Goal: Information Seeking & Learning: Get advice/opinions

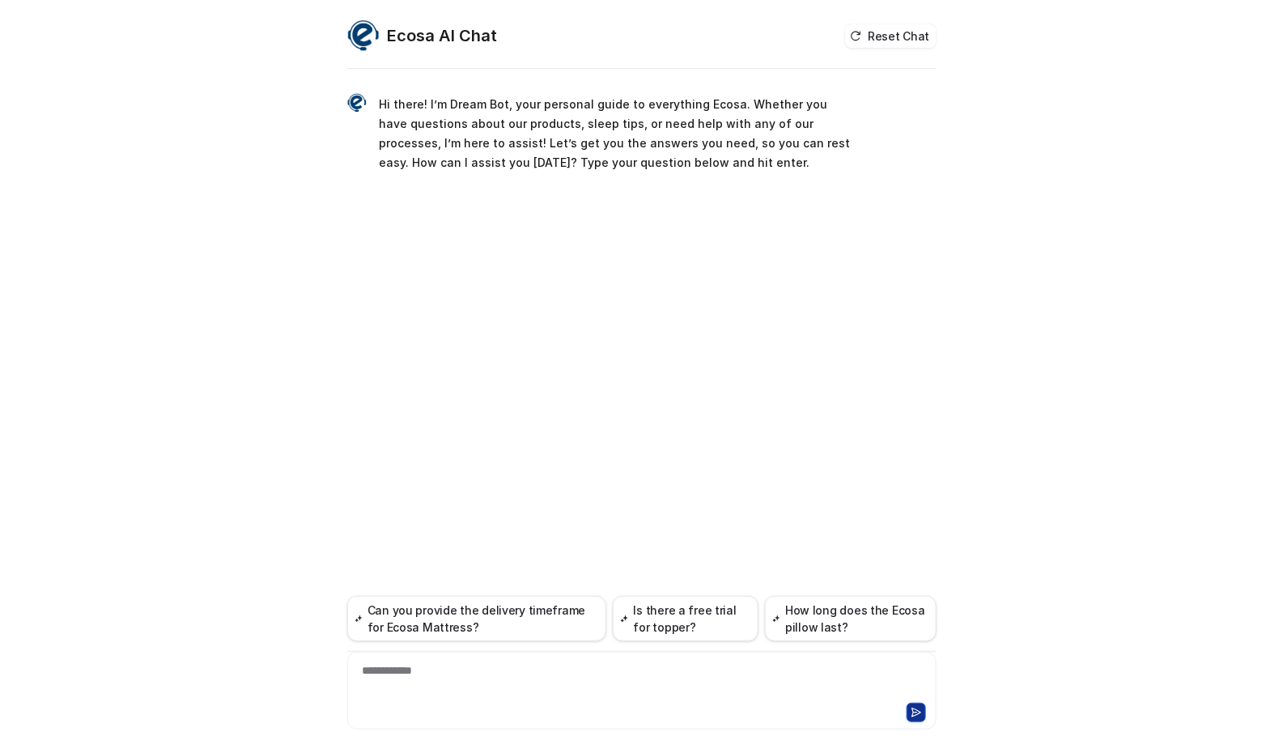
click at [603, 660] on div "**********" at bounding box center [641, 690] width 589 height 78
click at [596, 689] on div "**********" at bounding box center [641, 680] width 581 height 37
paste div
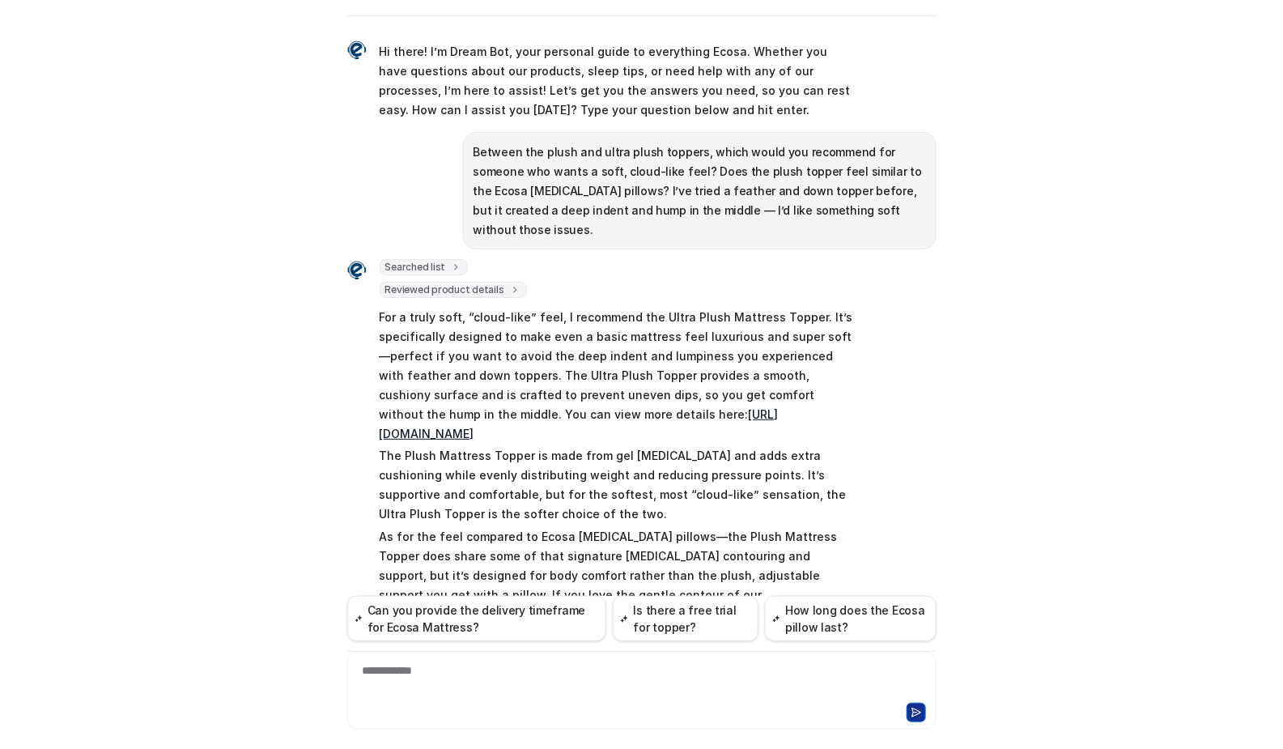
click at [610, 173] on p "Between the plush and ultra plush toppers, which would you recommend for someon…" at bounding box center [699, 190] width 452 height 97
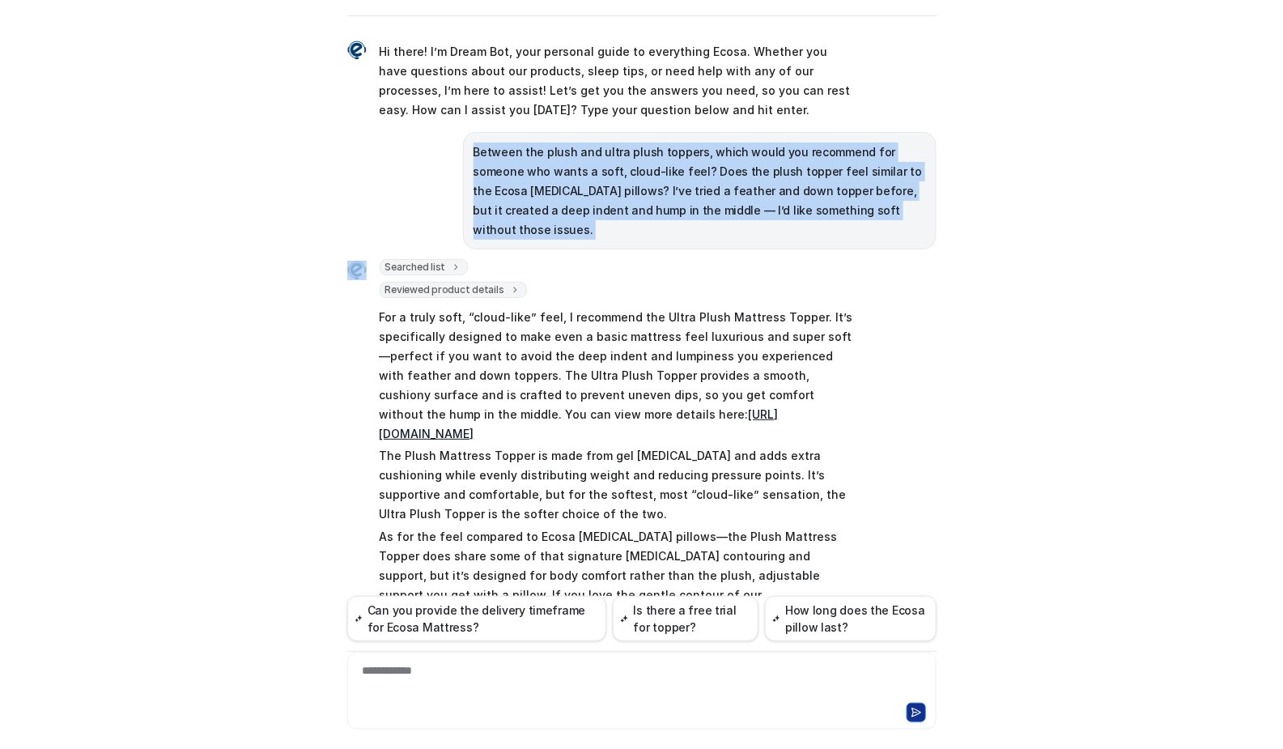
click at [610, 173] on p "Between the plush and ultra plush toppers, which would you recommend for someon…" at bounding box center [699, 190] width 452 height 97
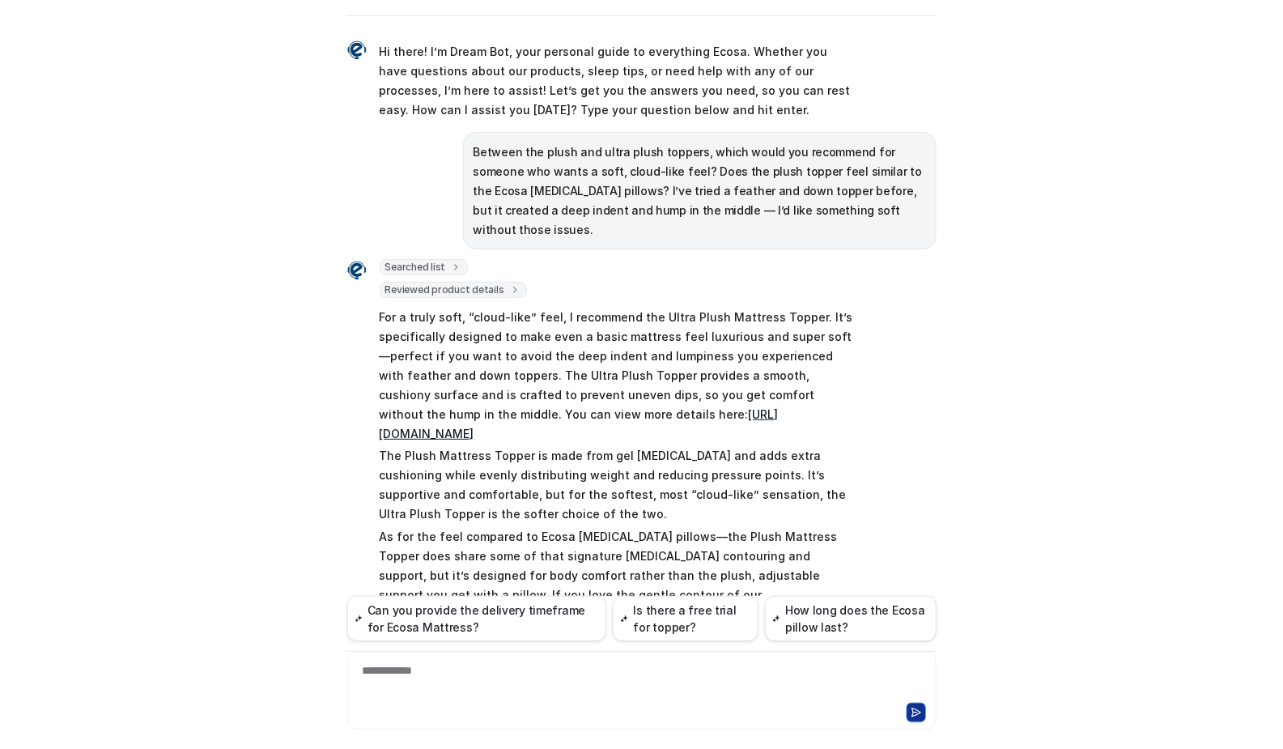
click at [651, 308] on p "For a truly soft, “cloud-like” feel, I recommend the Ultra Plush Mattress Toppe…" at bounding box center [616, 376] width 473 height 136
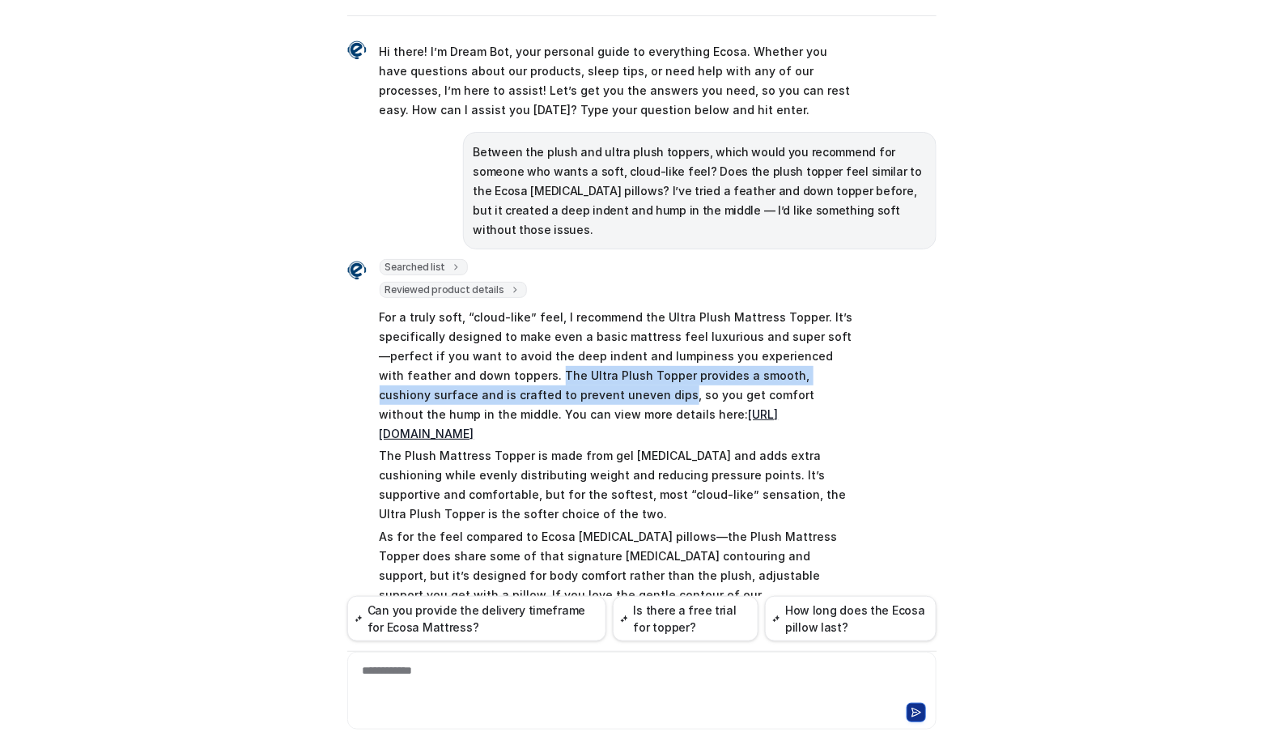
drag, startPoint x: 575, startPoint y: 373, endPoint x: 533, endPoint y: 359, distance: 44.5
click at [523, 353] on p "For a truly soft, “cloud-like” feel, I recommend the Ultra Plush Mattress Toppe…" at bounding box center [616, 376] width 473 height 136
click at [557, 371] on p "For a truly soft, “cloud-like” feel, I recommend the Ultra Plush Mattress Toppe…" at bounding box center [616, 376] width 473 height 136
drag, startPoint x: 576, startPoint y: 374, endPoint x: 521, endPoint y: 356, distance: 57.8
click at [521, 356] on p "For a truly soft, “cloud-like” feel, I recommend the Ultra Plush Mattress Toppe…" at bounding box center [616, 376] width 473 height 136
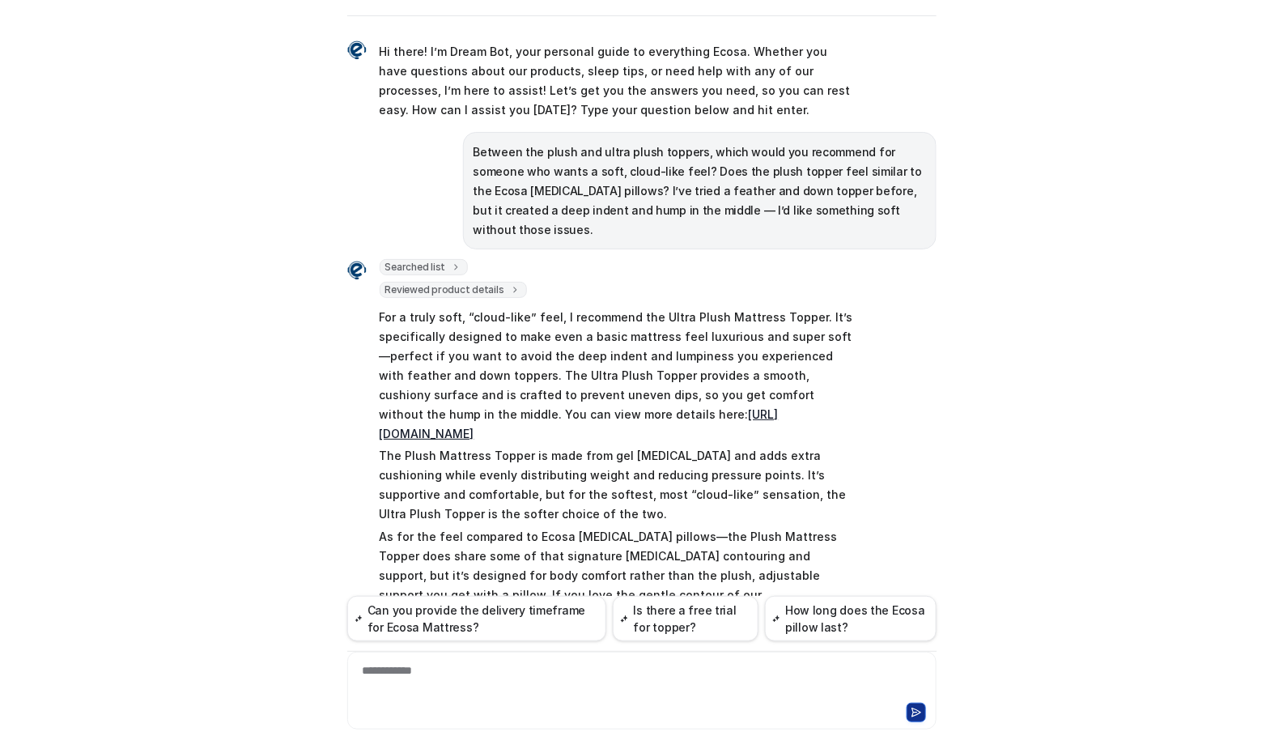
click at [532, 308] on p "For a truly soft, “cloud-like” feel, I recommend the Ultra Plush Mattress Toppe…" at bounding box center [616, 376] width 473 height 136
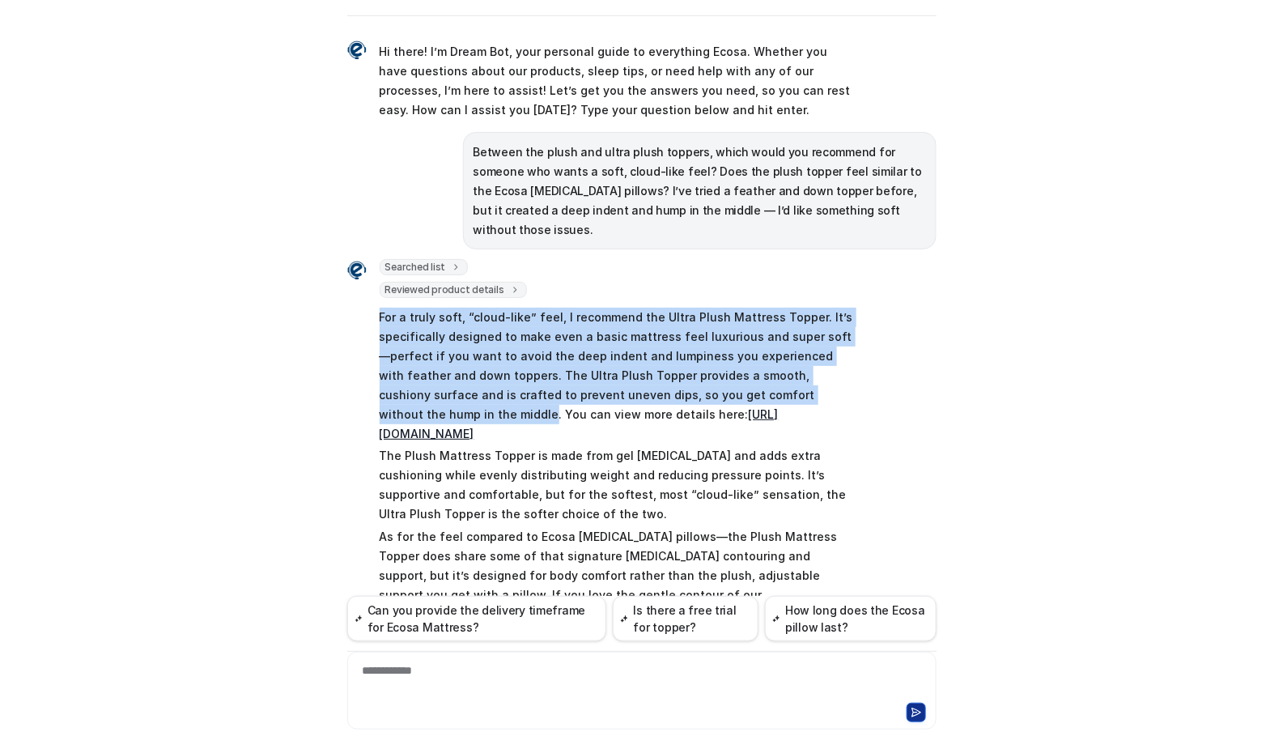
drag, startPoint x: 397, startPoint y: 356, endPoint x: 350, endPoint y: 299, distance: 74.1
click at [350, 299] on div "Searched list url : "https://www.ecosa.com.au/module/ecosafeeds/Feeds?feedid=34…" at bounding box center [600, 473] width 506 height 429
copy p "For a truly soft, “cloud-like” feel, I recommend the Ultra Plush Mattress Toppe…"
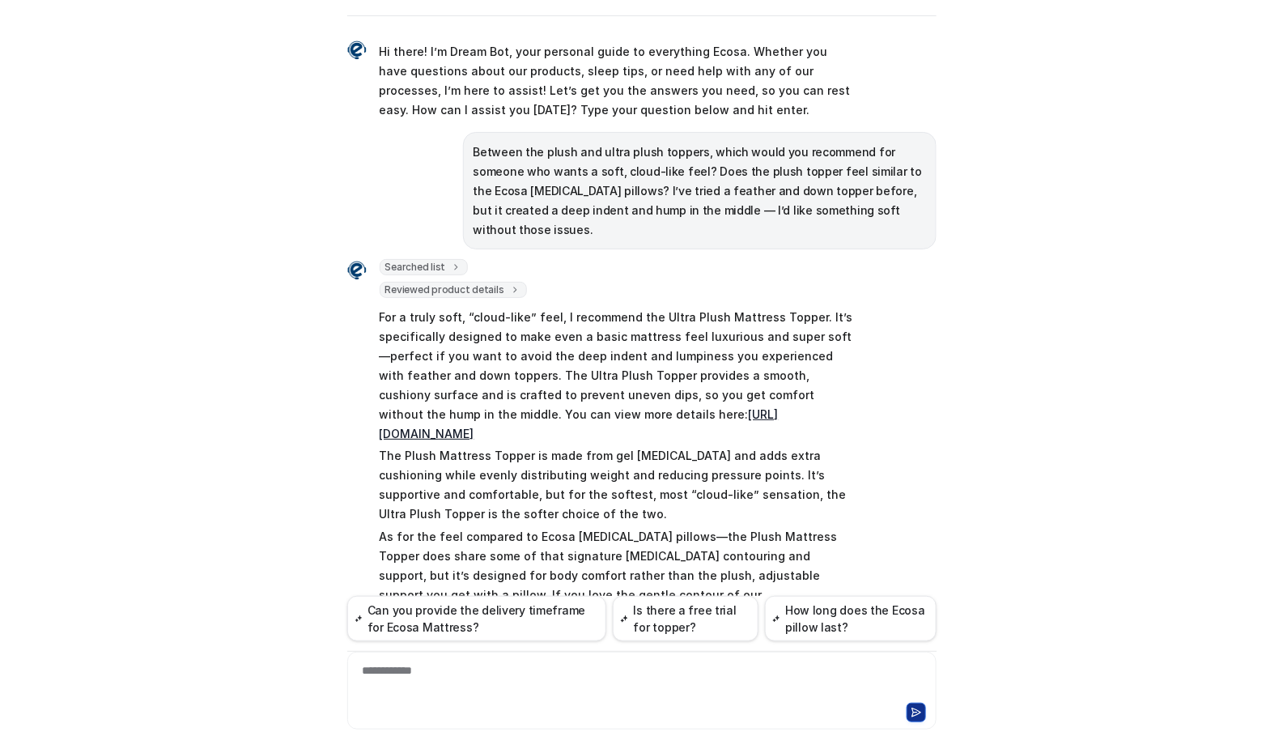
click at [165, 443] on div "**********" at bounding box center [641, 374] width 1283 height 749
click at [529, 688] on div at bounding box center [641, 680] width 581 height 37
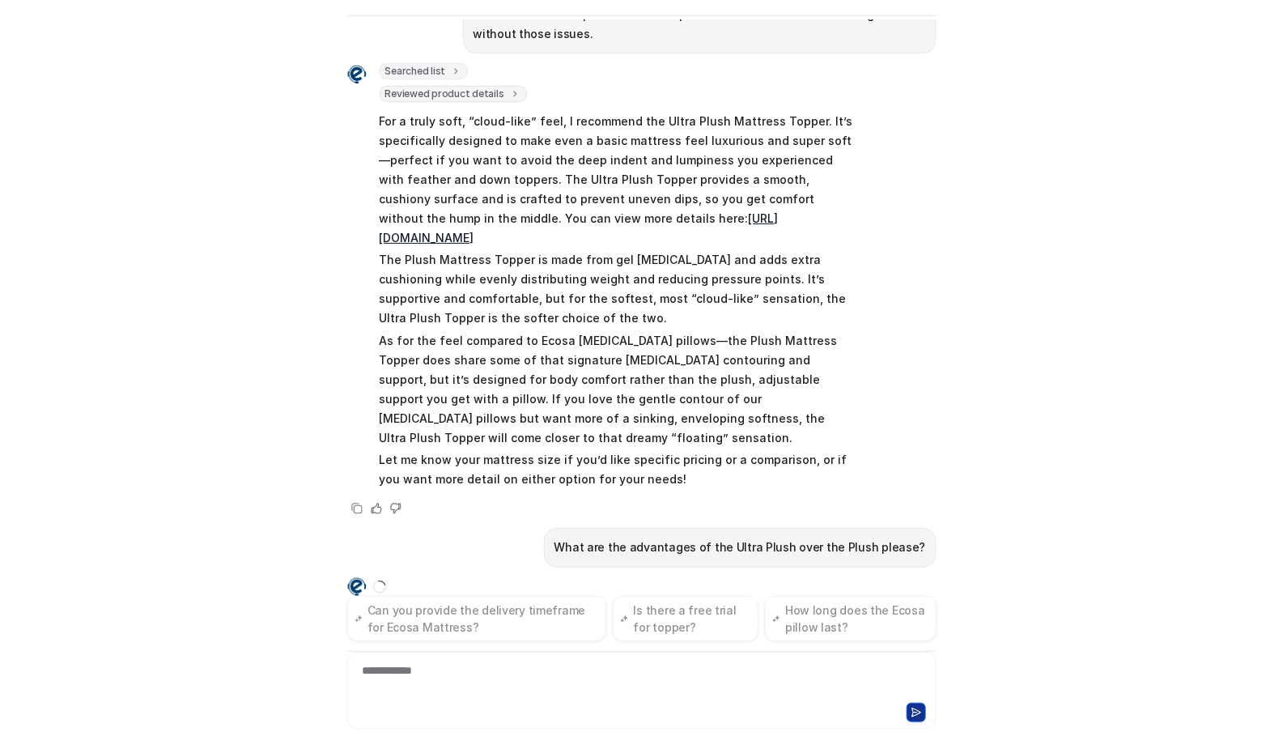
scroll to position [223, 0]
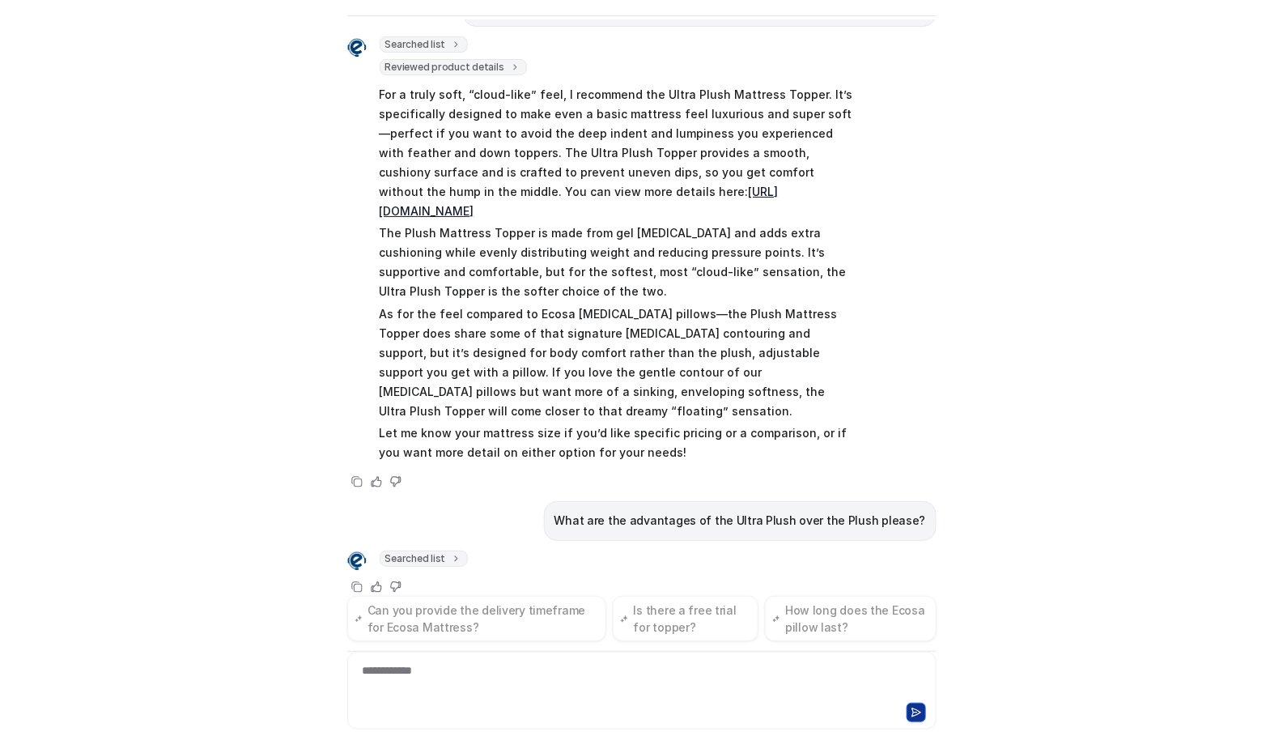
click at [583, 550] on div "Searched list url : "https://www.ecosa.com.au/module/ecosafeeds/Feeds?feedid=34…" at bounding box center [641, 573] width 589 height 47
click at [634, 511] on p "What are the advantages of the Ultra Plush over the Plush please?" at bounding box center [739, 520] width 371 height 19
copy span "What are the advantages of the Ultra Plush over the Plush please?"
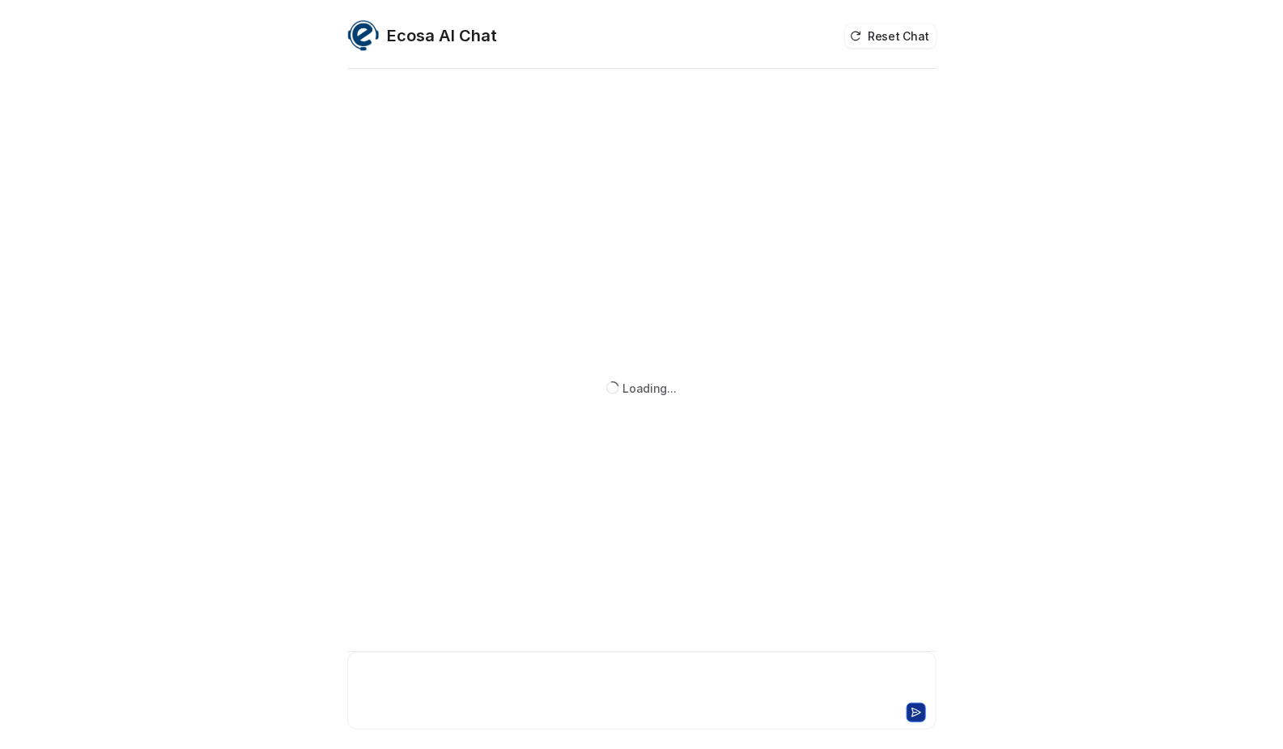
click at [503, 694] on div at bounding box center [641, 680] width 581 height 37
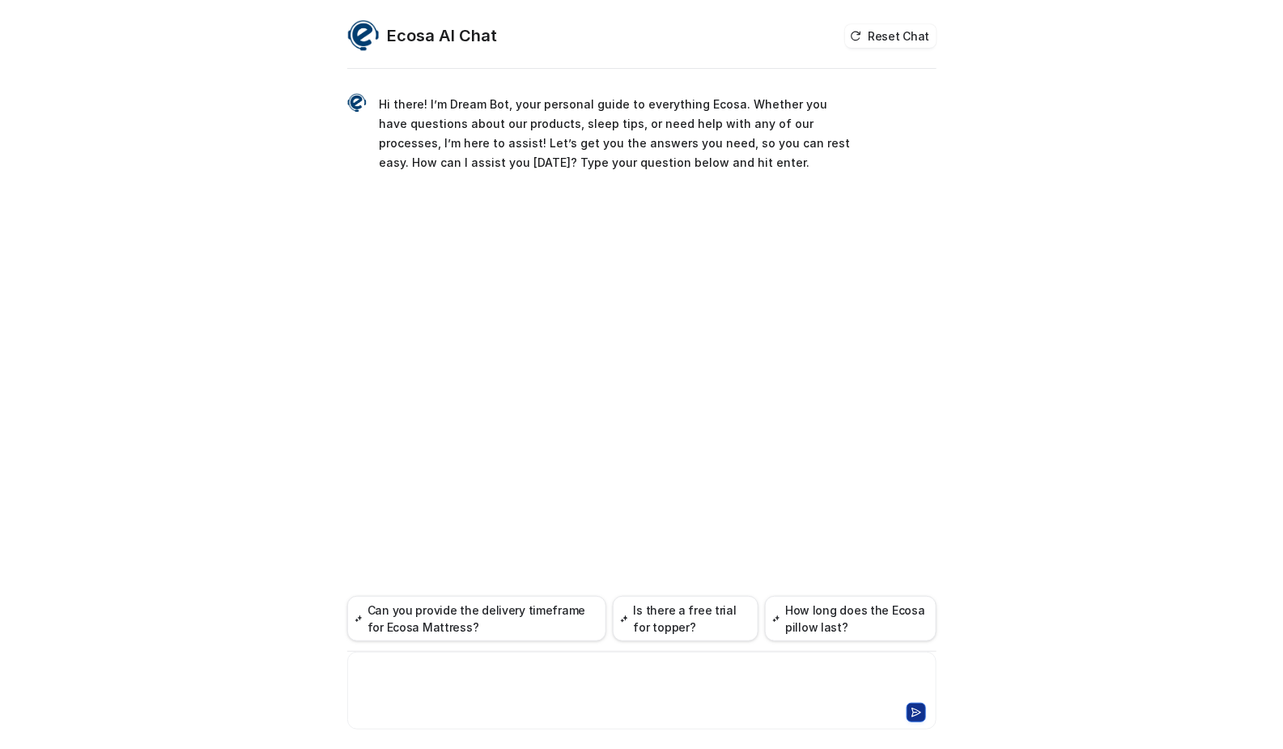
paste div
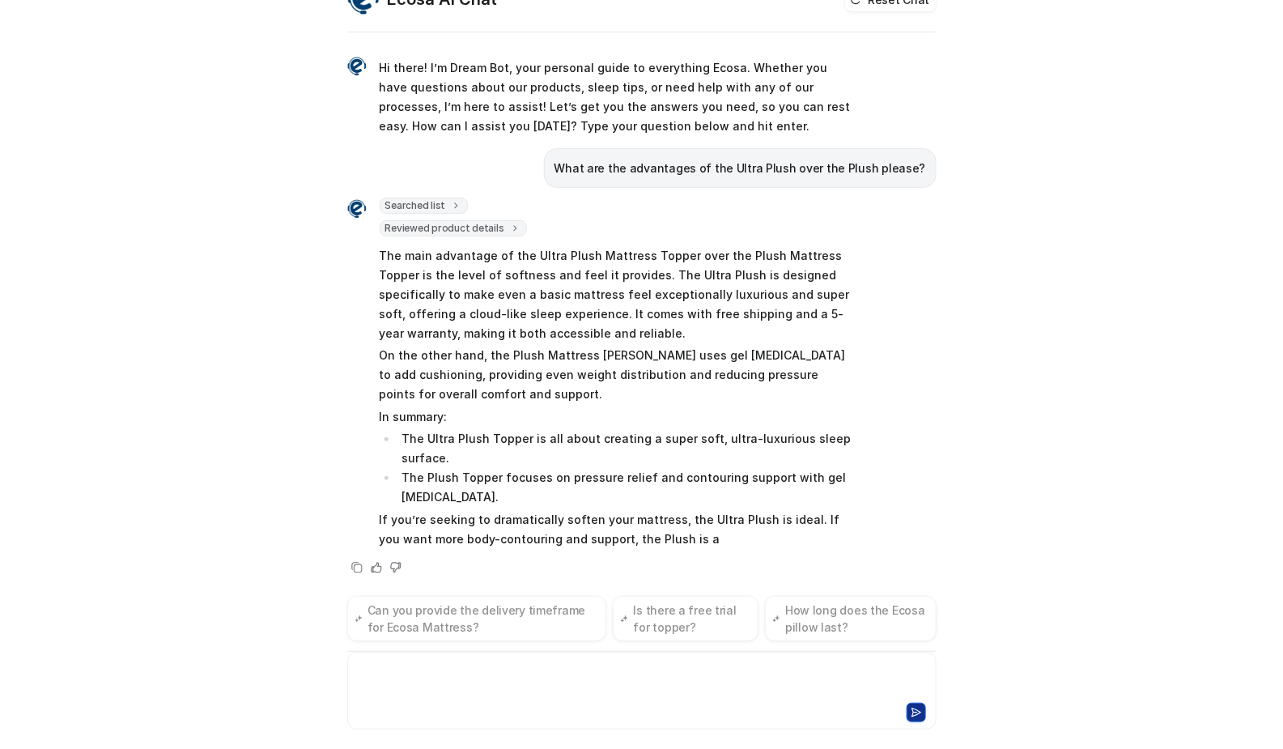
scroll to position [3, 0]
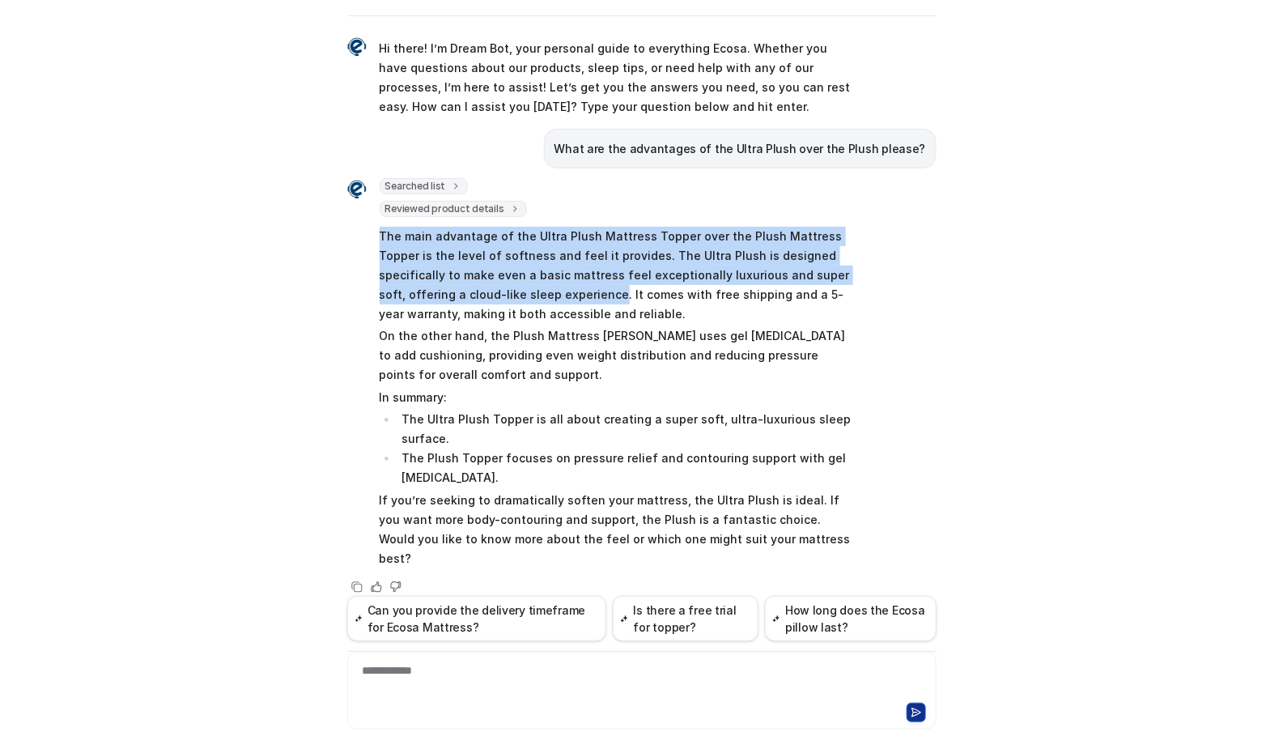
drag, startPoint x: 480, startPoint y: 268, endPoint x: 372, endPoint y: 235, distance: 112.6
click at [380, 235] on p "The main advantage of the Ultra Plush Mattress Topper over the Plush Mattress T…" at bounding box center [616, 275] width 473 height 97
copy p "The main advantage of the Ultra Plush Mattress Topper over the Plush Mattress T…"
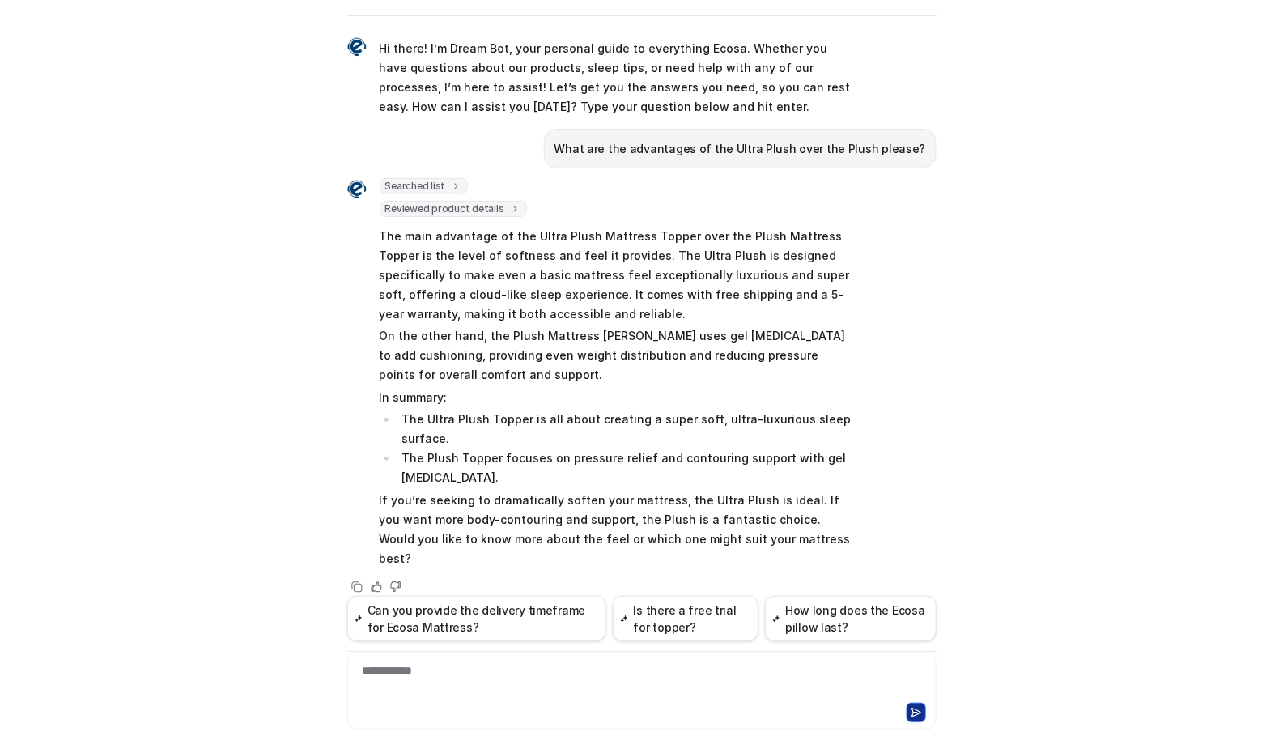
click at [638, 305] on p "The main advantage of the Ultra Plush Mattress Topper over the Plush Mattress T…" at bounding box center [616, 275] width 473 height 97
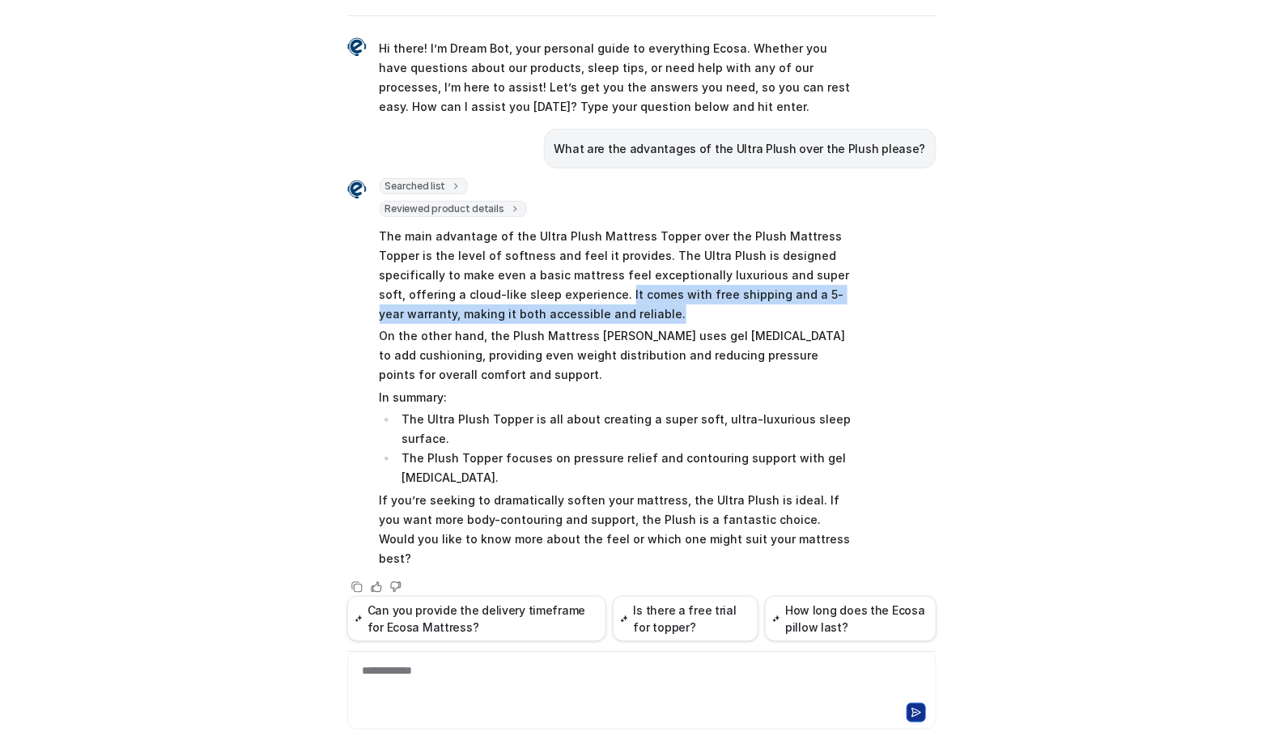
drag, startPoint x: 543, startPoint y: 310, endPoint x: 528, endPoint y: 294, distance: 21.8
click at [528, 294] on p "The main advantage of the Ultra Plush Mattress Topper over the Plush Mattress T…" at bounding box center [616, 275] width 473 height 97
copy p "It comes with free shipping and a 5-year warranty, making it both accessible an…"
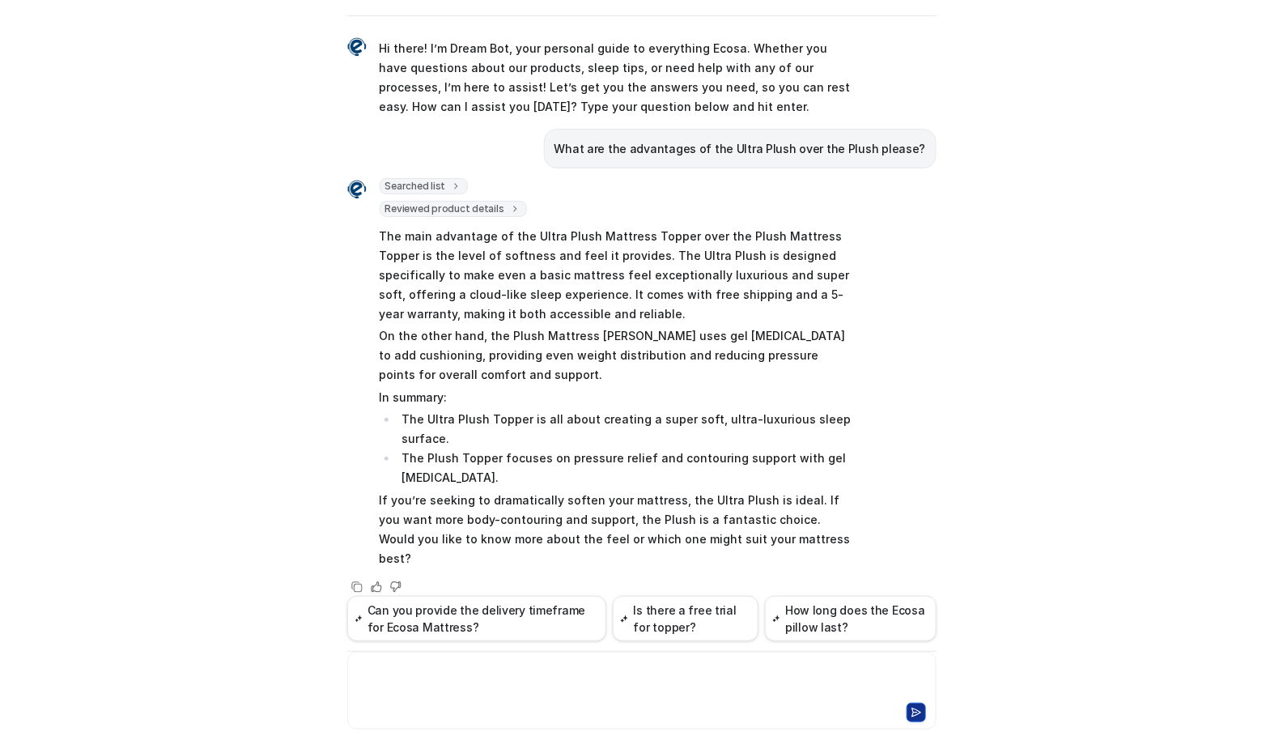
click at [550, 697] on div at bounding box center [641, 680] width 581 height 37
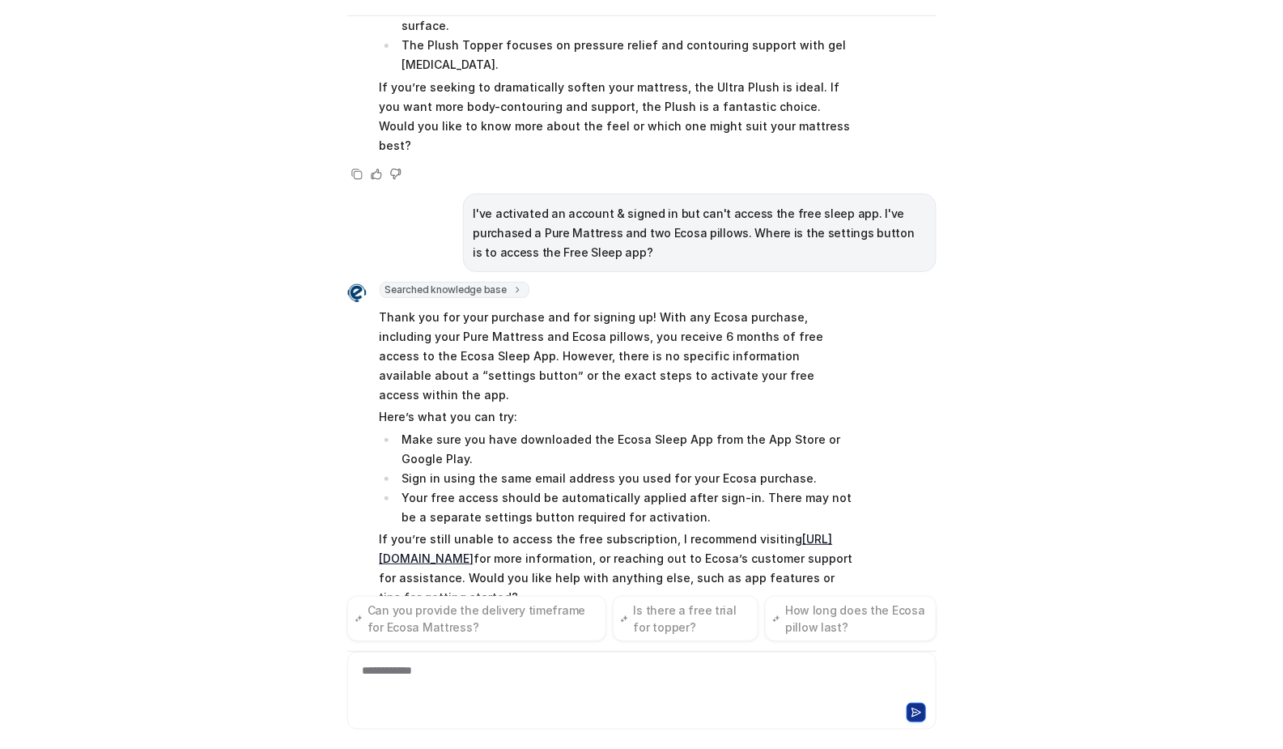
scroll to position [435, 0]
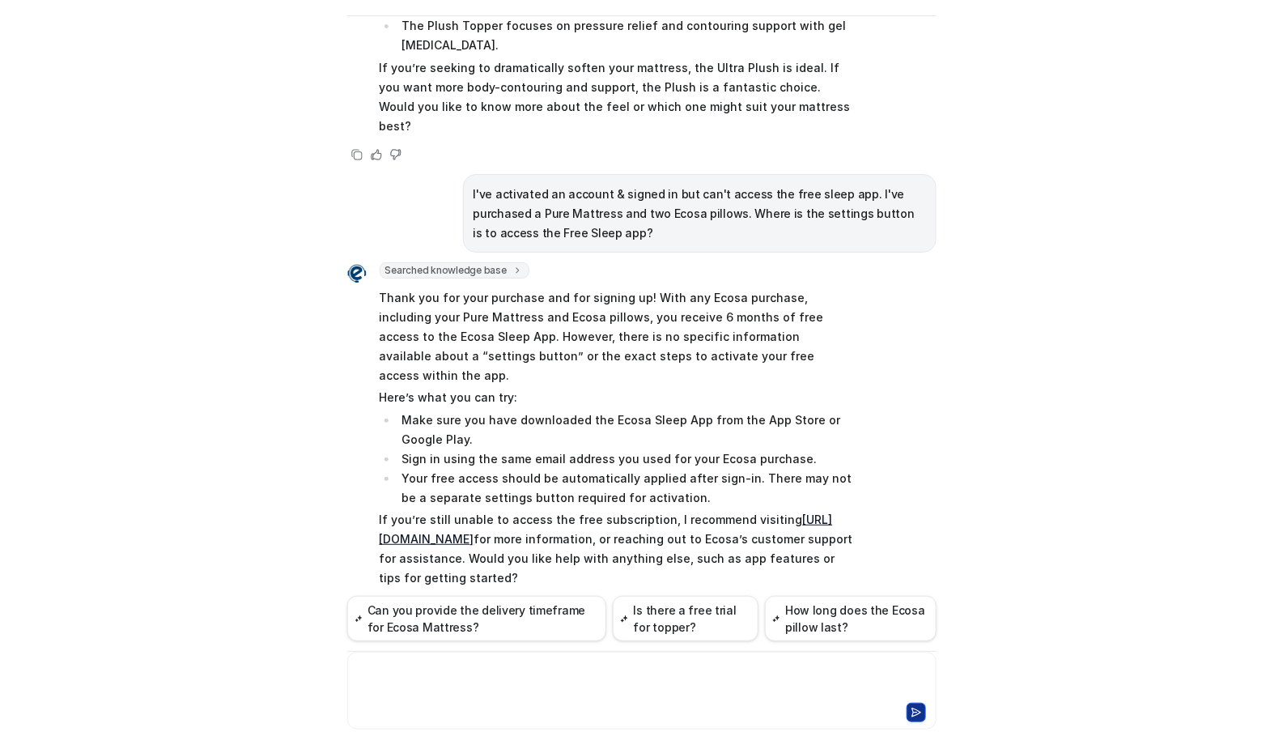
click at [571, 686] on div at bounding box center [641, 680] width 581 height 37
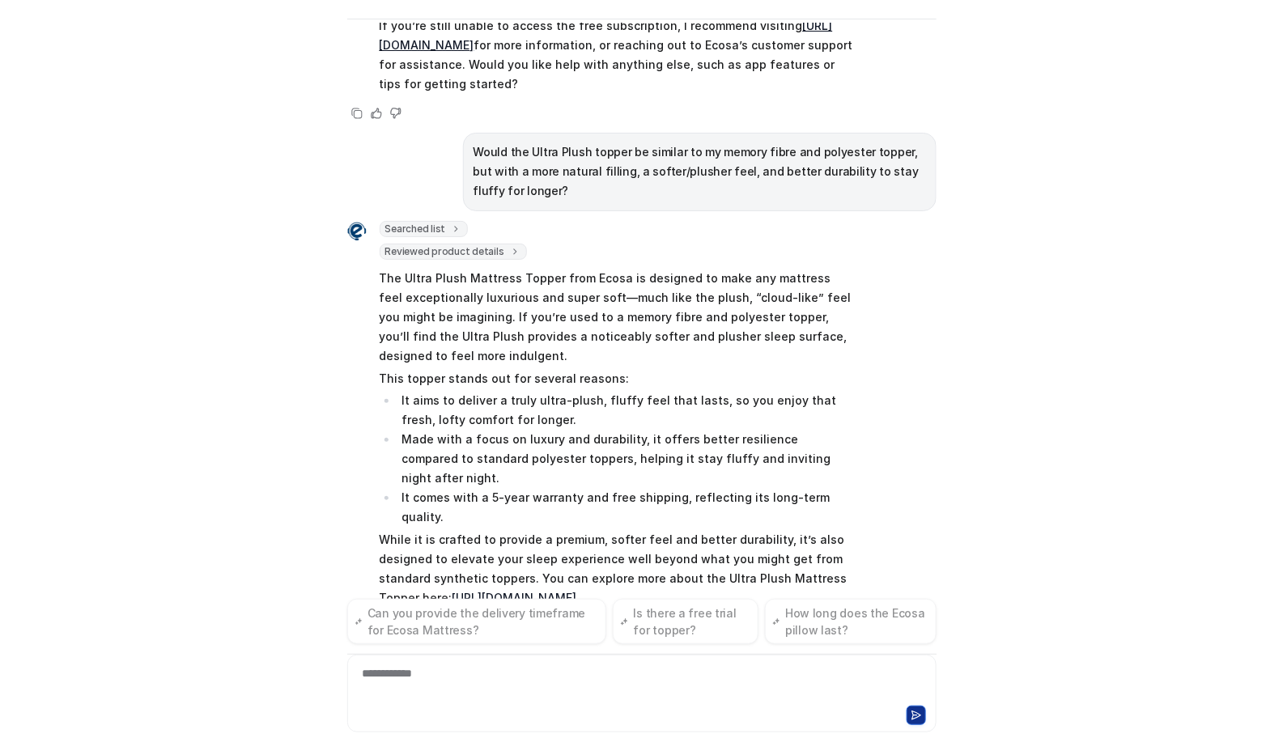
scroll to position [951, 0]
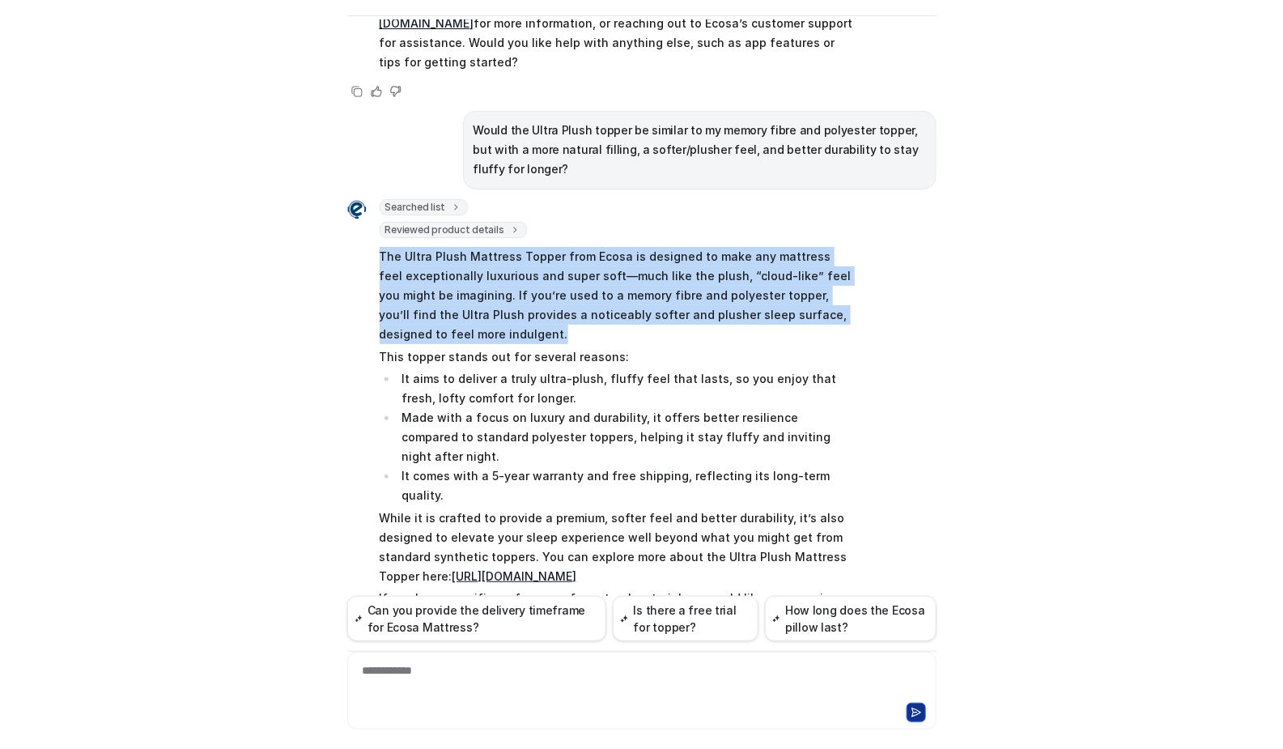
drag, startPoint x: 422, startPoint y: 283, endPoint x: 362, endPoint y: 219, distance: 88.2
click at [362, 219] on div "Searched list url : "https://www.ecosa.com.au/module/ecosafeeds/Feeds?feedid=34…" at bounding box center [600, 414] width 506 height 431
copy p "The Ultra Plush Mattress Topper from Ecosa is designed to make any mattress fee…"
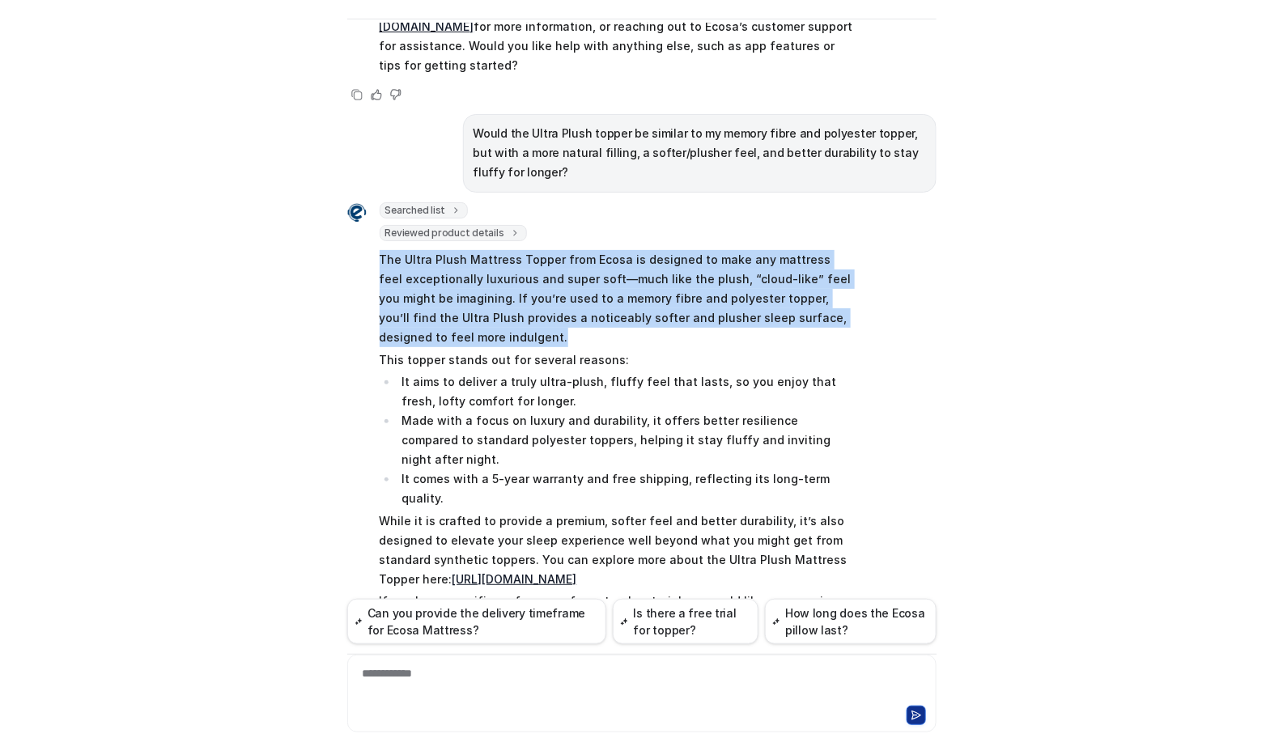
scroll to position [944, 0]
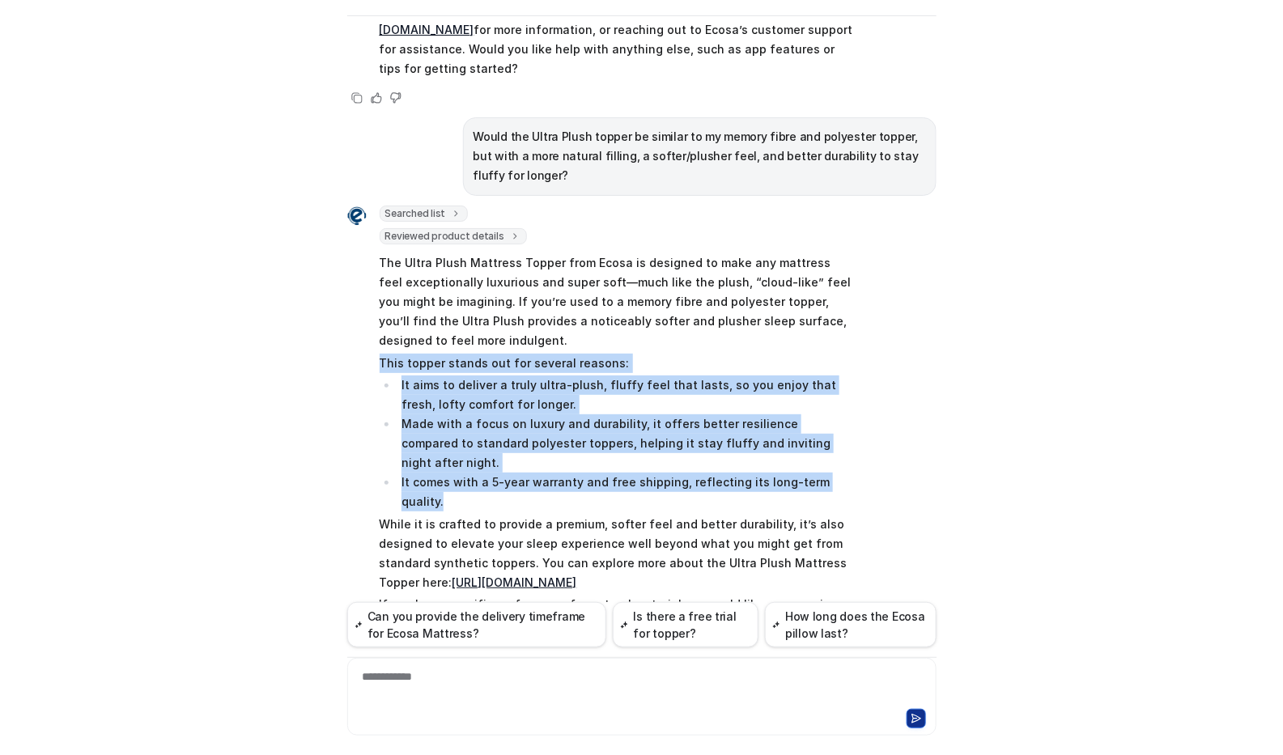
drag, startPoint x: 839, startPoint y: 422, endPoint x: 372, endPoint y: 326, distance: 476.6
click at [380, 326] on span "The Ultra Plush Mattress Topper from Ecosa is designed to make any mattress fee…" at bounding box center [616, 444] width 473 height 386
copy span "This topper stands out for several reasons: It aims to deliver a truly ultra-pl…"
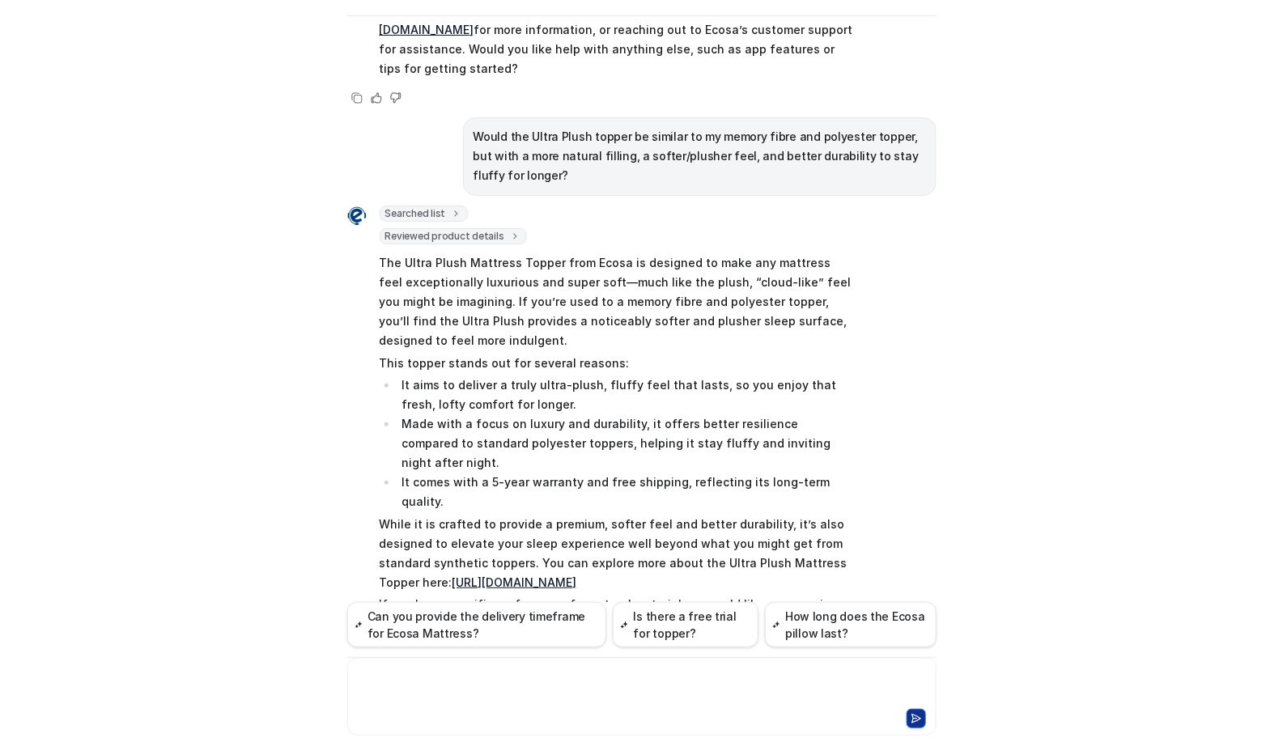
click at [528, 681] on div at bounding box center [641, 686] width 581 height 37
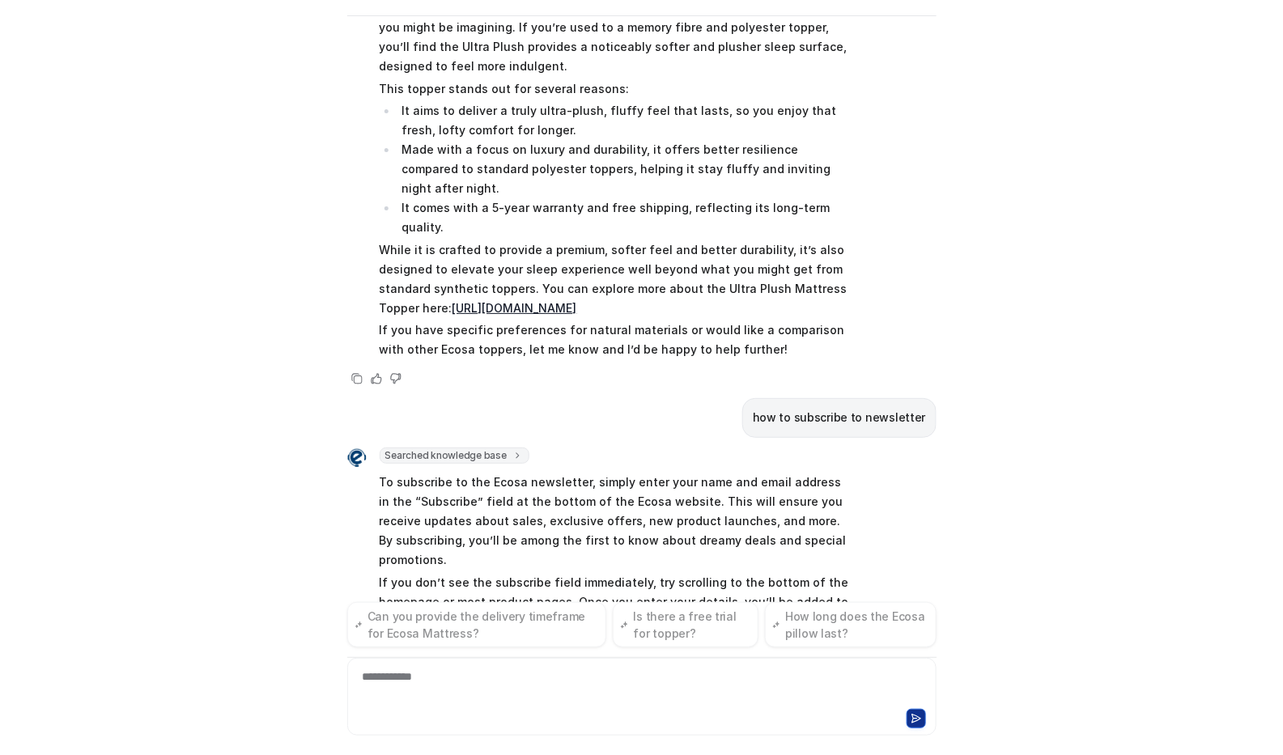
scroll to position [1239, 0]
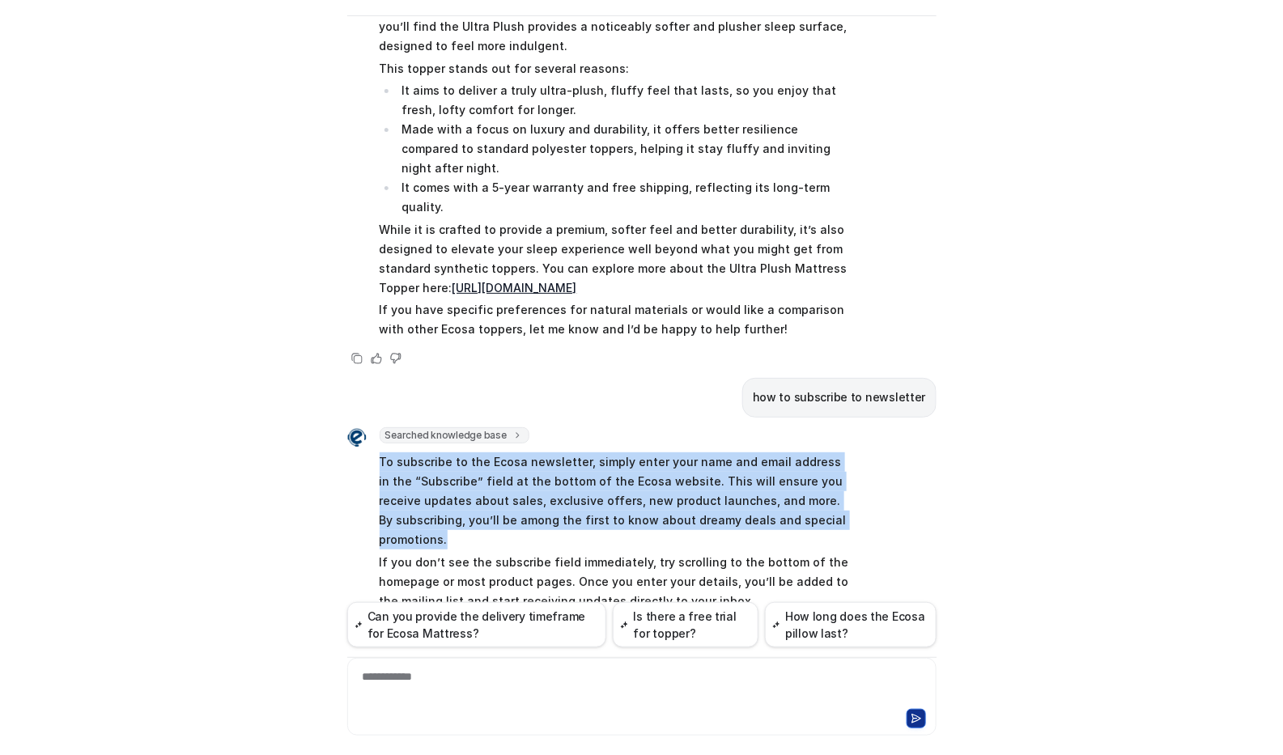
drag, startPoint x: 735, startPoint y: 430, endPoint x: 363, endPoint y: 382, distance: 375.3
click at [363, 427] on div "Searched knowledge base search_queries : [ "subscribe to newsletter", "newslett…" at bounding box center [600, 541] width 506 height 228
copy p "To subscribe to the Ecosa newsletter, simply enter your name and email address …"
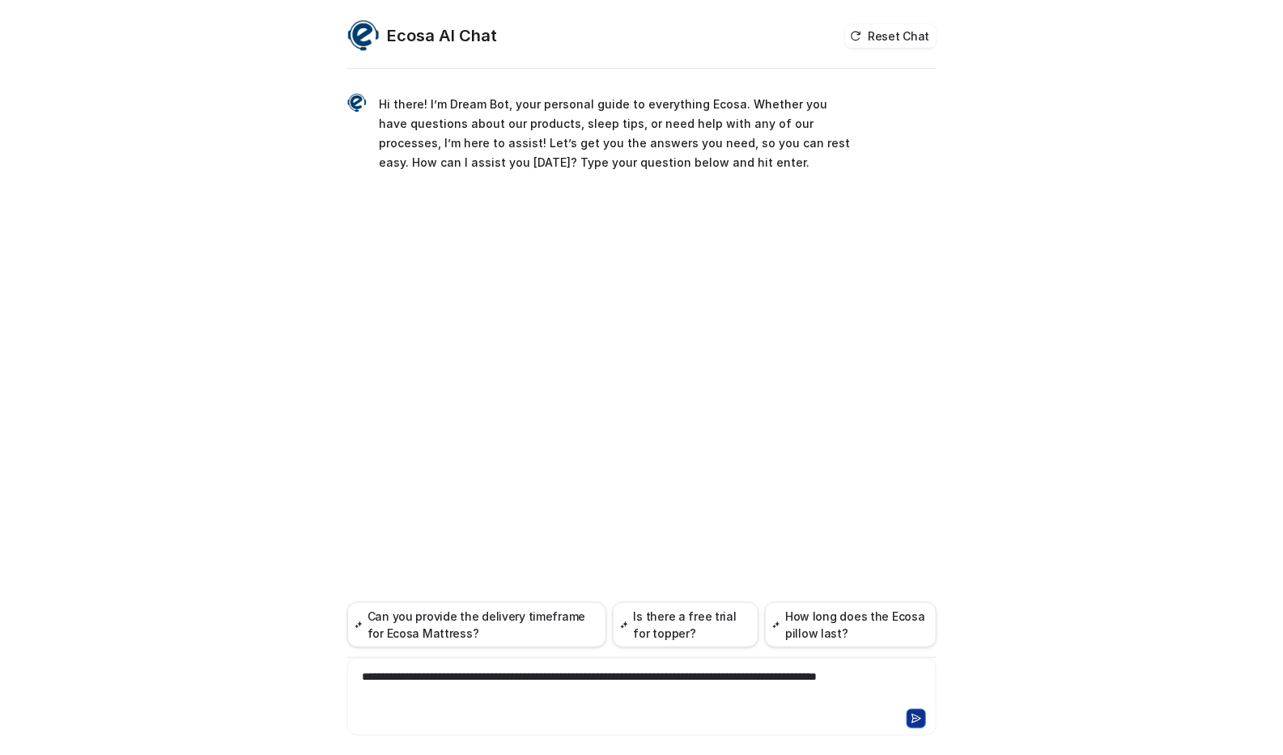
click at [568, 676] on div "**********" at bounding box center [641, 686] width 581 height 37
click at [456, 705] on div at bounding box center [641, 686] width 581 height 37
paste div
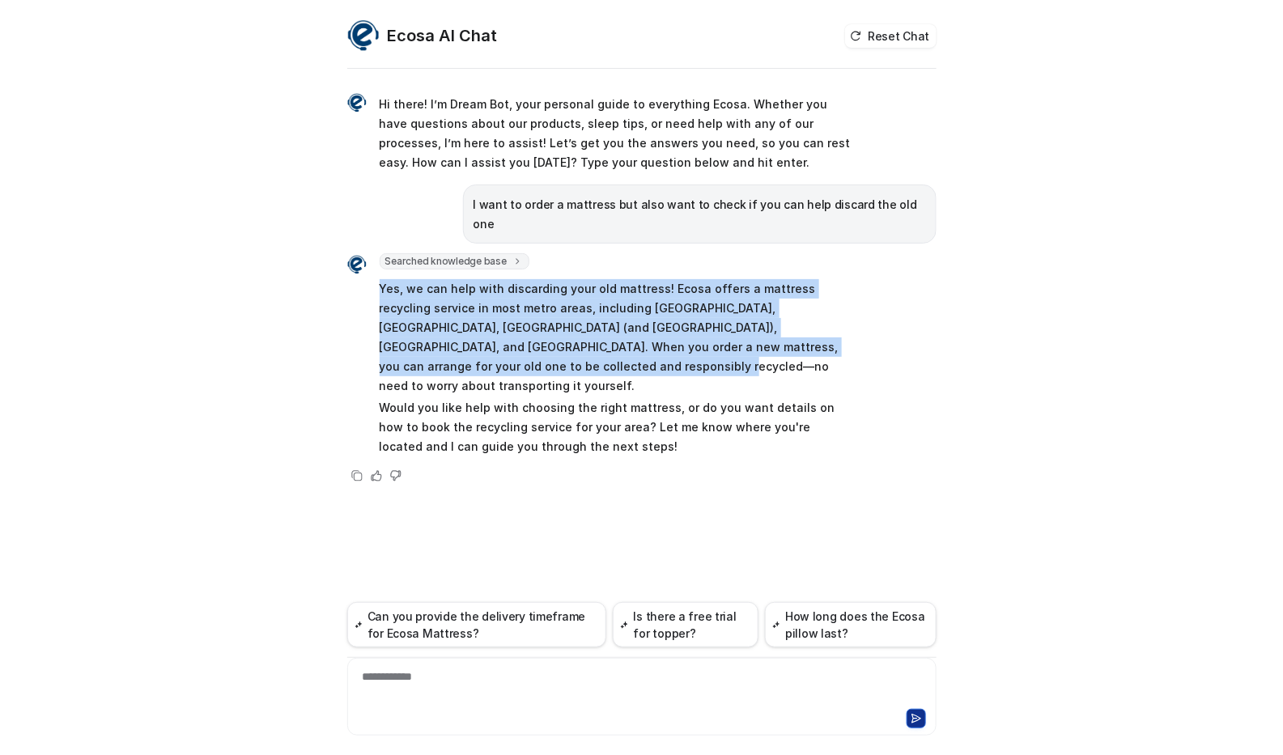
drag, startPoint x: 431, startPoint y: 337, endPoint x: 367, endPoint y: 265, distance: 95.2
click at [367, 265] on div "Searched knowledge base search_queries : [ "mattress removal service", "old mat…" at bounding box center [600, 356] width 506 height 206
